Goal: Find specific page/section: Find specific page/section

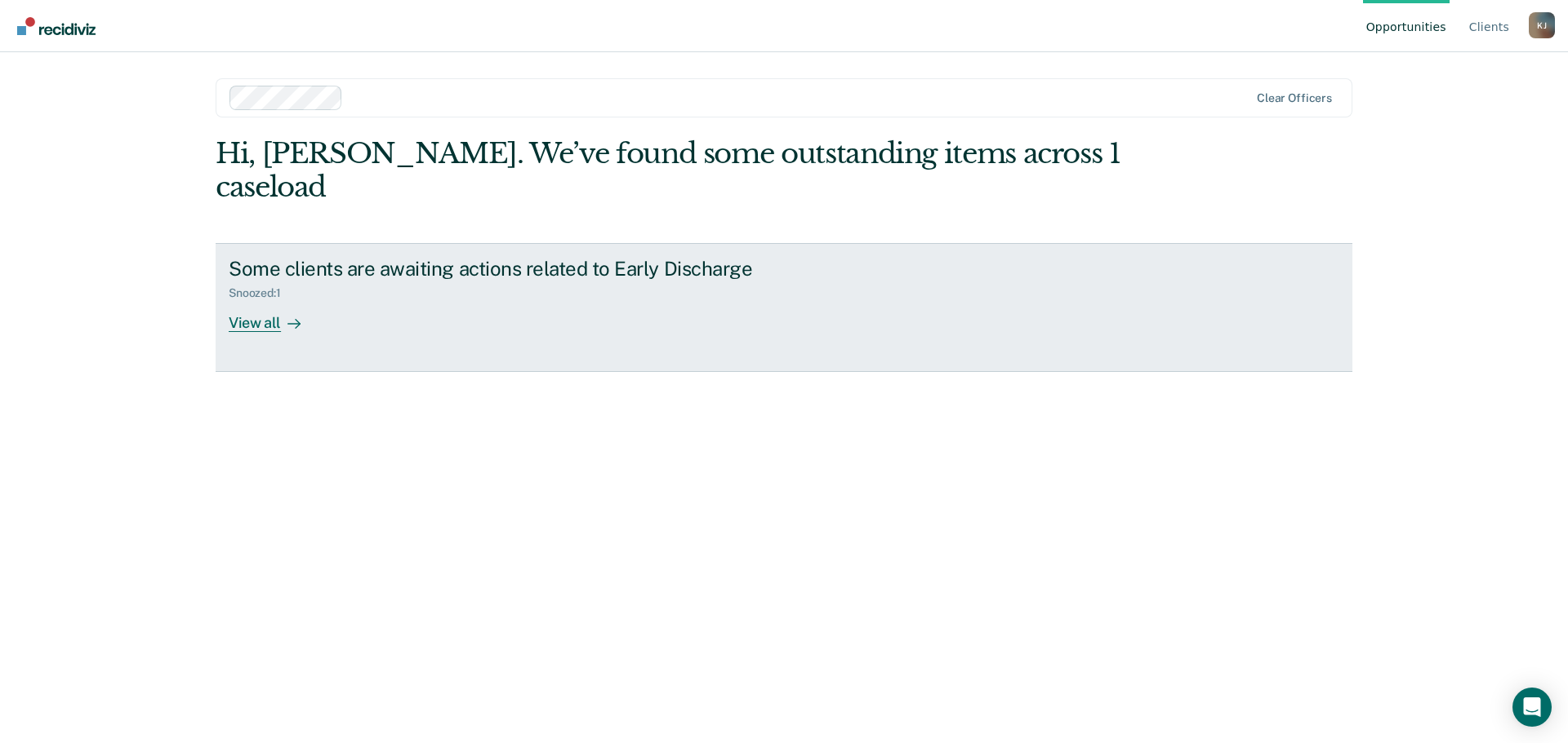
click at [260, 300] on div "View all" at bounding box center [274, 315] width 92 height 32
